Goal: Navigation & Orientation: Find specific page/section

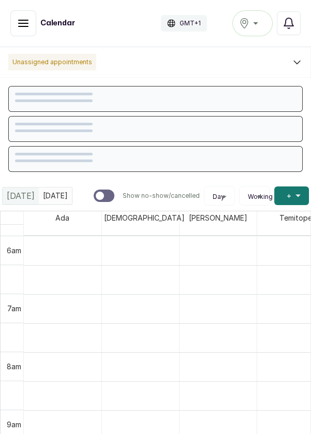
scroll to position [349, 0]
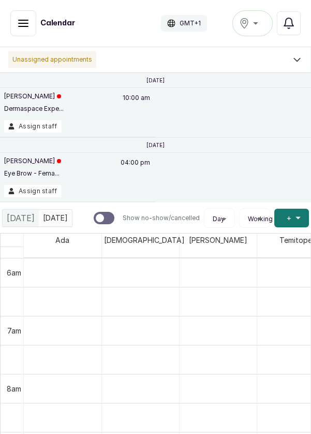
click at [293, 22] on icon "button" at bounding box center [289, 23] width 12 height 12
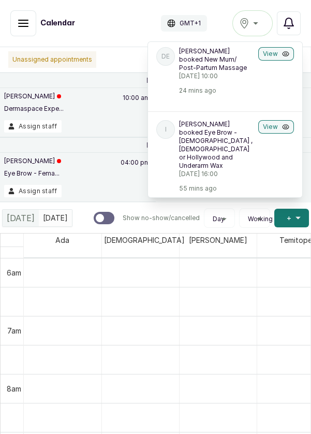
scroll to position [34, 0]
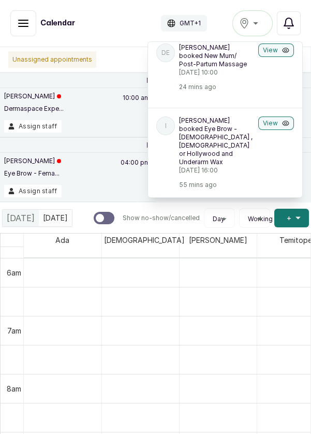
click at [281, 129] on button "View" at bounding box center [277, 123] width 36 height 13
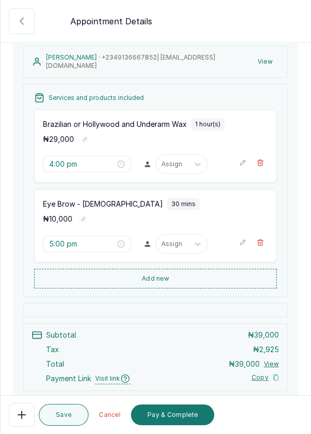
scroll to position [61, 0]
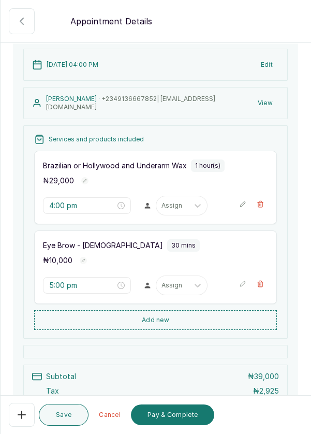
click at [21, 20] on icon "button" at bounding box center [21, 21] width 3 height 6
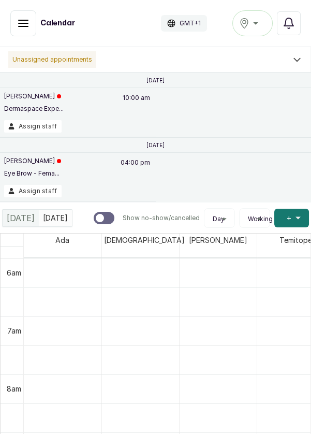
click at [252, 32] on button "[GEOGRAPHIC_DATA]" at bounding box center [253, 23] width 40 height 26
click at [294, 20] on icon "button" at bounding box center [289, 23] width 12 height 12
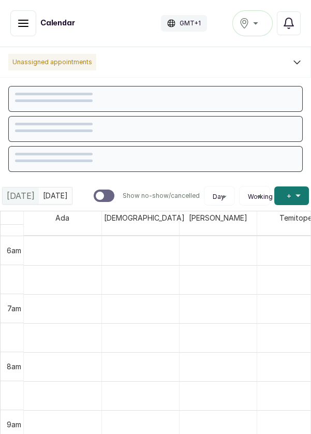
scroll to position [349, 0]
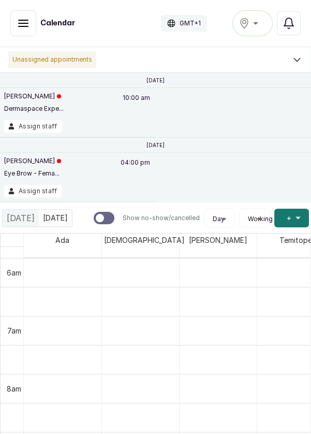
click at [299, 26] on button "Notifications" at bounding box center [289, 23] width 24 height 24
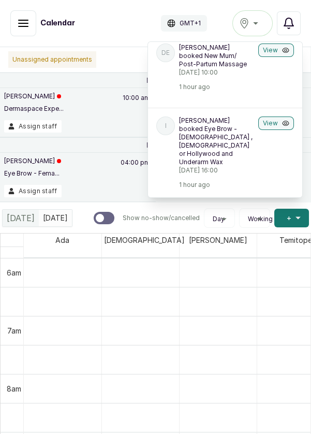
scroll to position [33, 0]
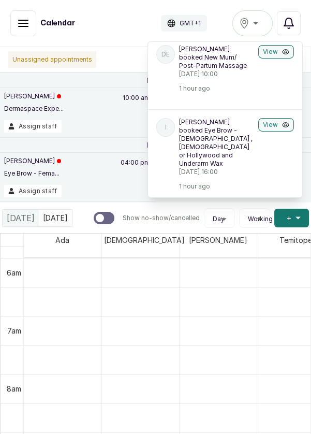
click at [22, 26] on icon "button" at bounding box center [23, 23] width 9 height 6
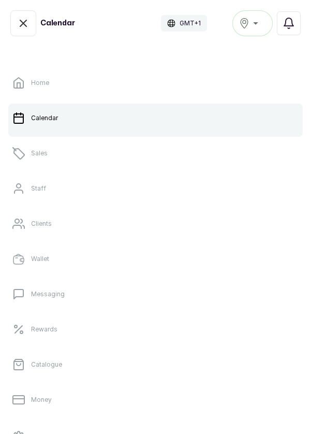
click at [26, 32] on button "Show no-show/cancelled" at bounding box center [23, 23] width 26 height 26
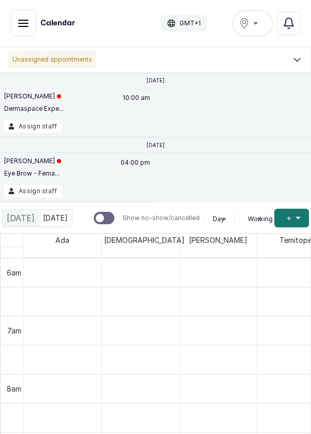
click at [23, 27] on icon "button" at bounding box center [23, 23] width 12 height 12
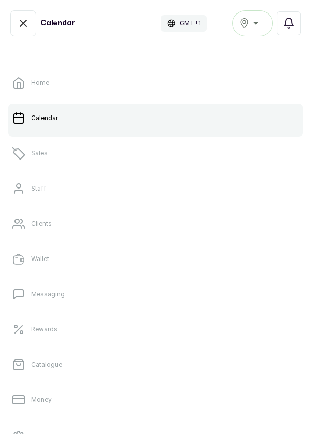
click at [81, 155] on link "Sales" at bounding box center [155, 153] width 295 height 29
